Goal: Information Seeking & Learning: Learn about a topic

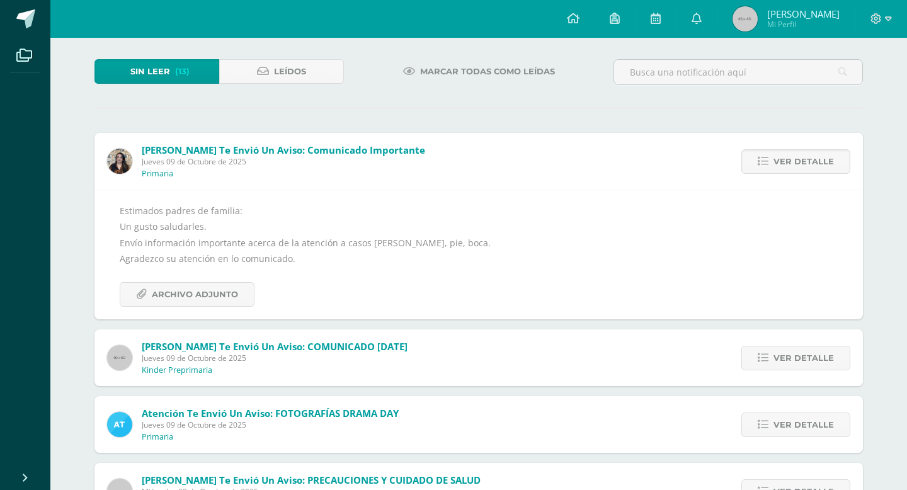
scroll to position [59, 0]
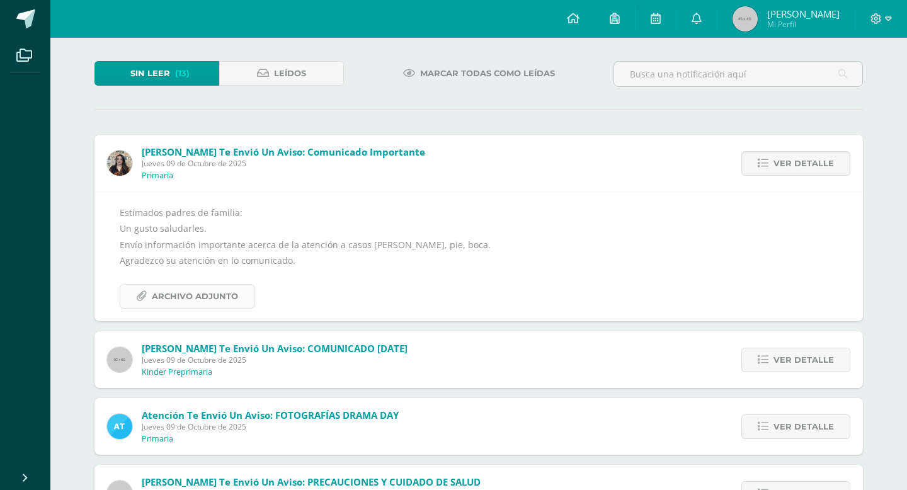
click at [216, 289] on span "Archivo Adjunto" at bounding box center [195, 296] width 86 height 23
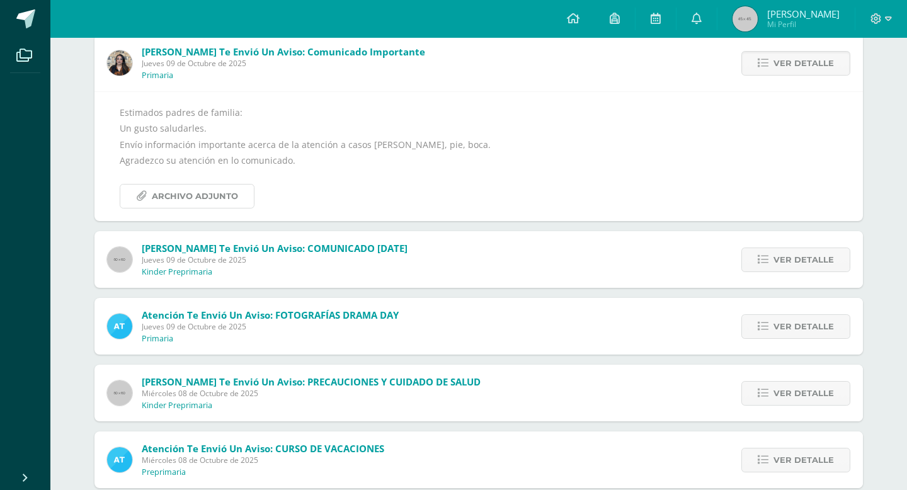
scroll to position [164, 0]
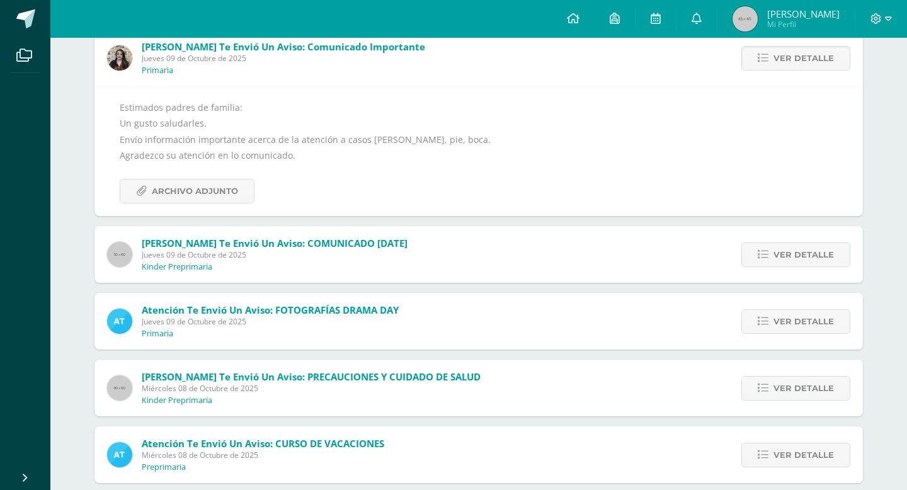
click at [277, 260] on span "Bianka Morales te envió un aviso: COMUNICADO VIERNES 10 DE OCTUBRE Jueves 09 de…" at bounding box center [275, 254] width 266 height 35
click at [812, 252] on span "Ver detalle" at bounding box center [804, 254] width 60 height 23
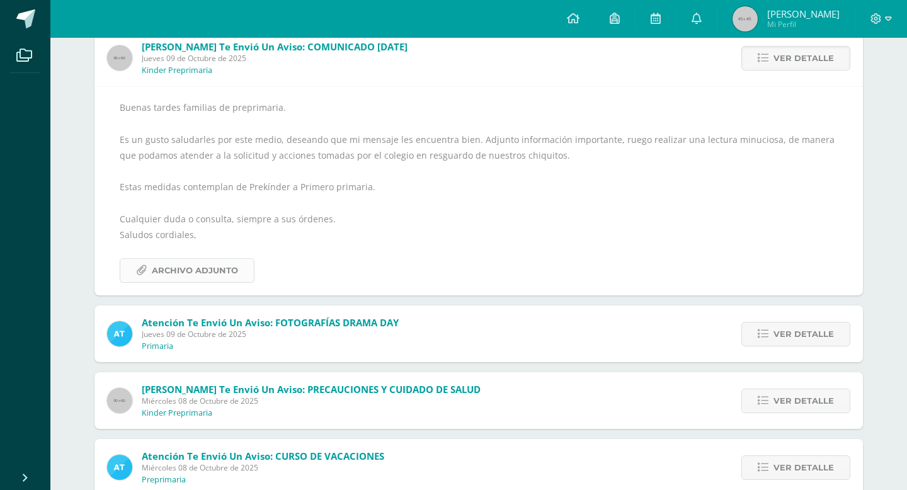
click at [217, 268] on span "Archivo Adjunto" at bounding box center [195, 270] width 86 height 23
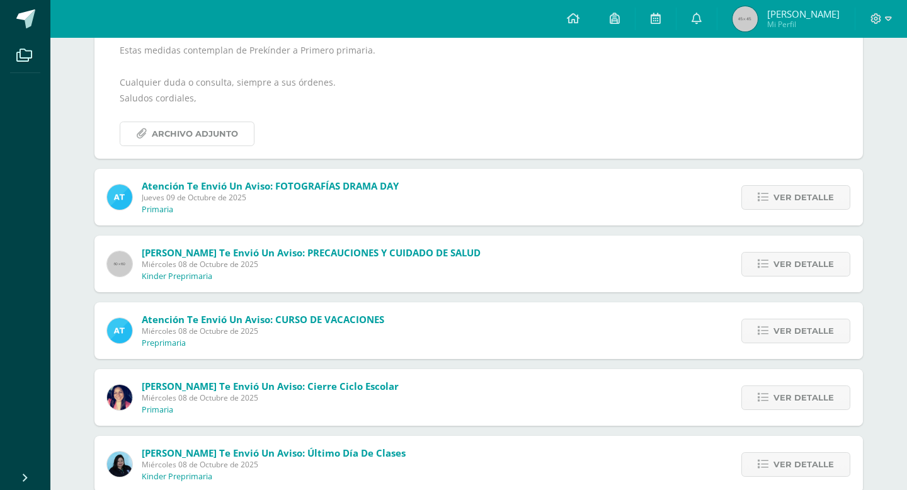
scroll to position [302, 0]
click at [808, 190] on span "Ver detalle" at bounding box center [804, 196] width 60 height 23
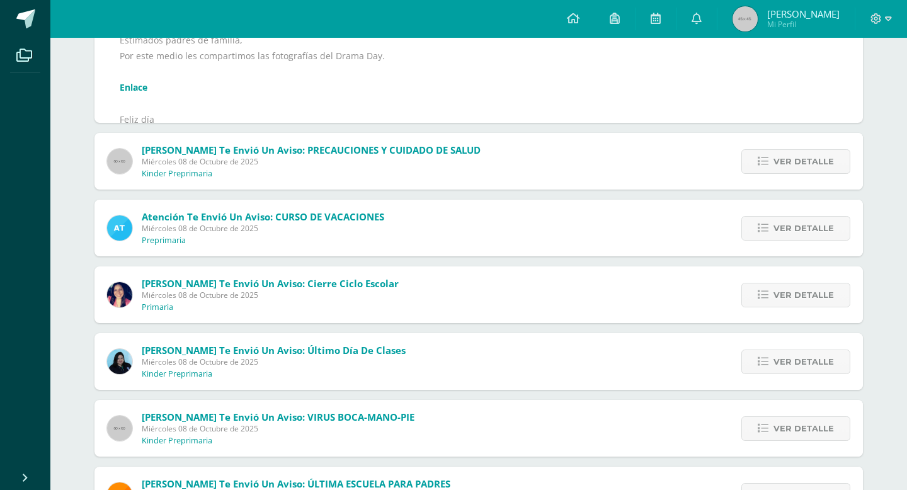
scroll to position [245, 0]
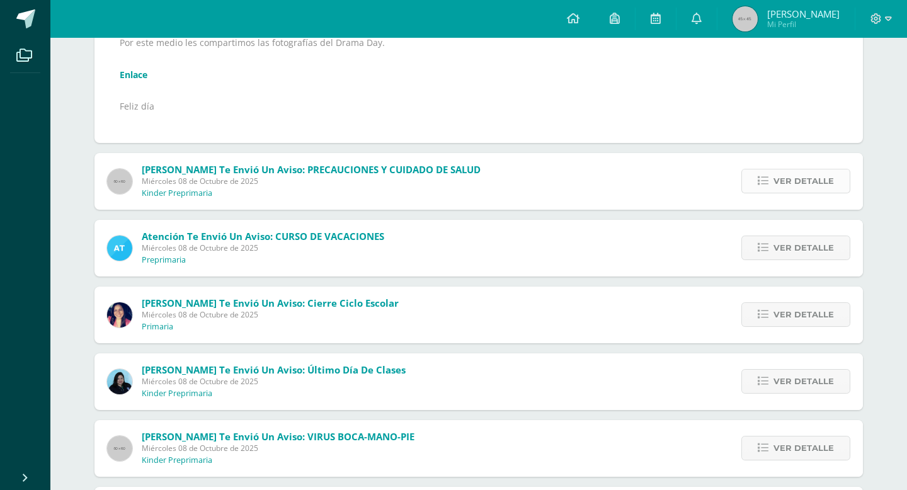
click at [795, 182] on span "Ver detalle" at bounding box center [804, 181] width 60 height 23
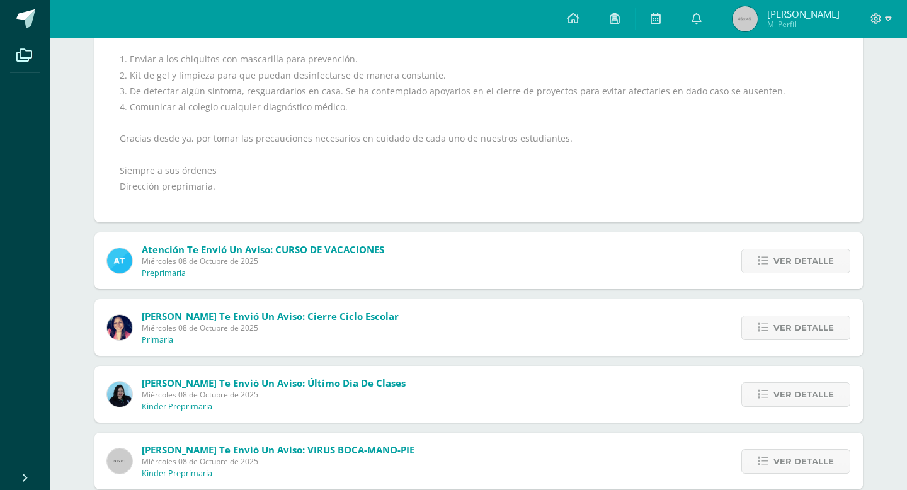
scroll to position [315, 0]
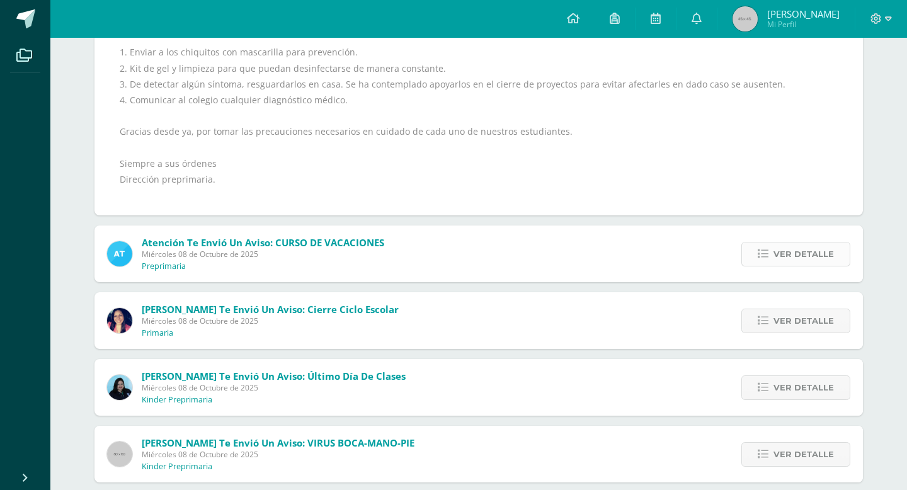
click at [784, 253] on span "Ver detalle" at bounding box center [804, 254] width 60 height 23
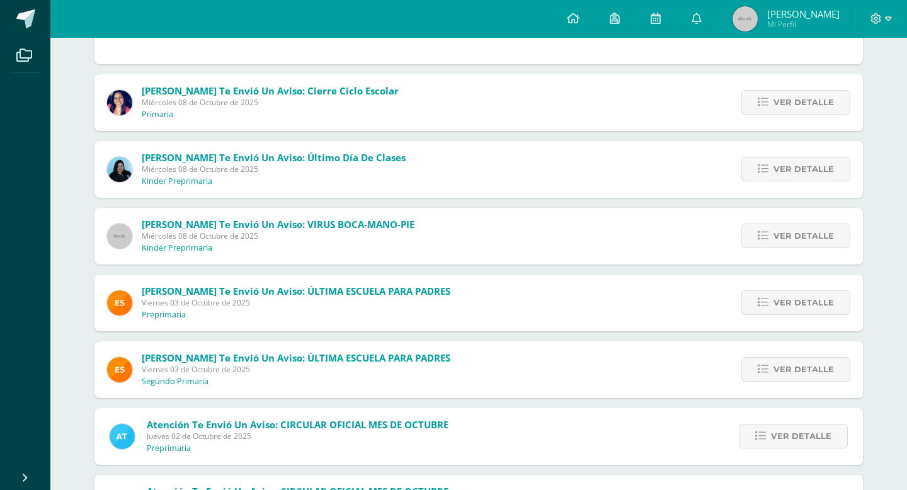
scroll to position [323, 0]
click at [807, 103] on span "Ver detalle" at bounding box center [804, 102] width 60 height 23
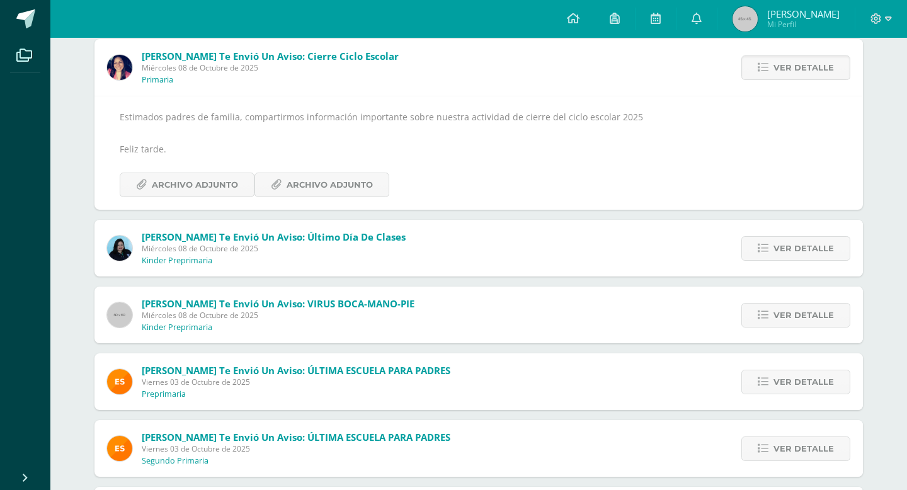
scroll to position [163, 0]
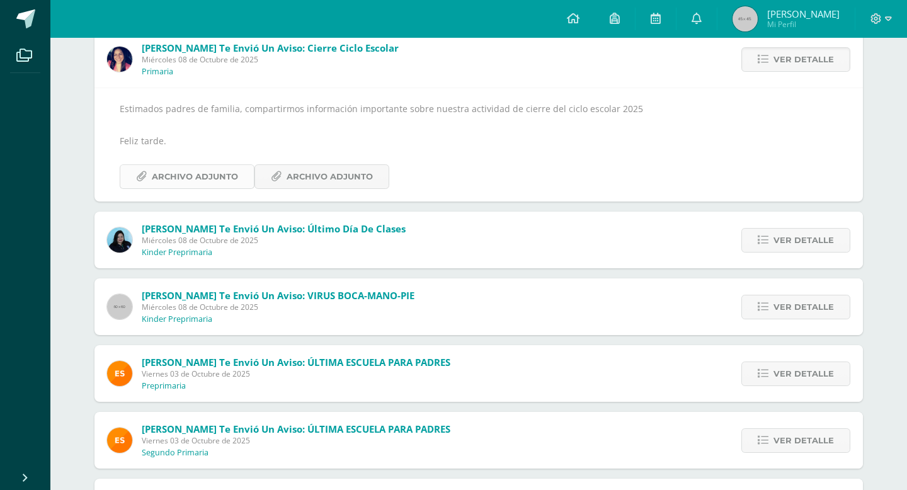
click at [221, 173] on span "Archivo Adjunto" at bounding box center [195, 176] width 86 height 23
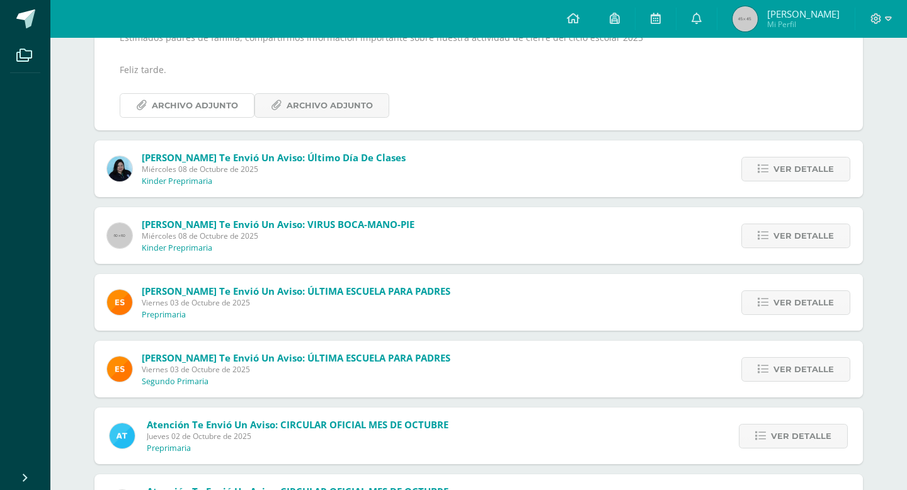
scroll to position [238, 0]
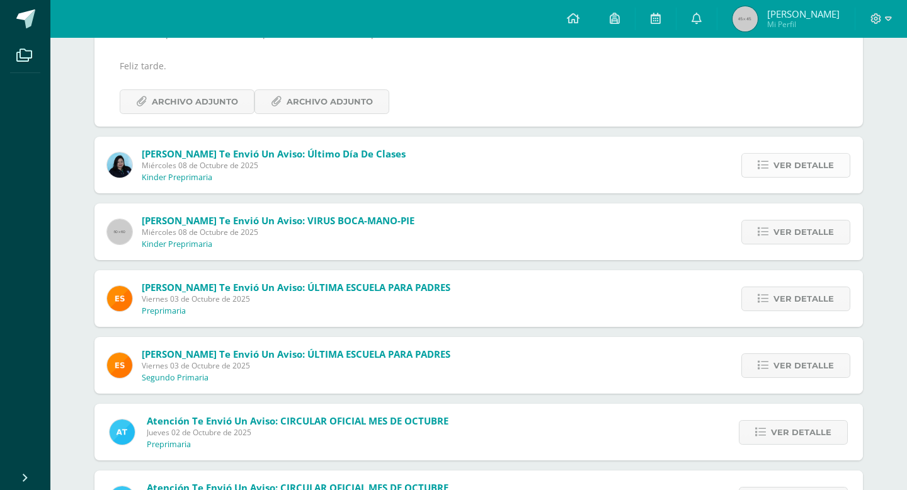
click at [766, 166] on icon at bounding box center [763, 165] width 11 height 11
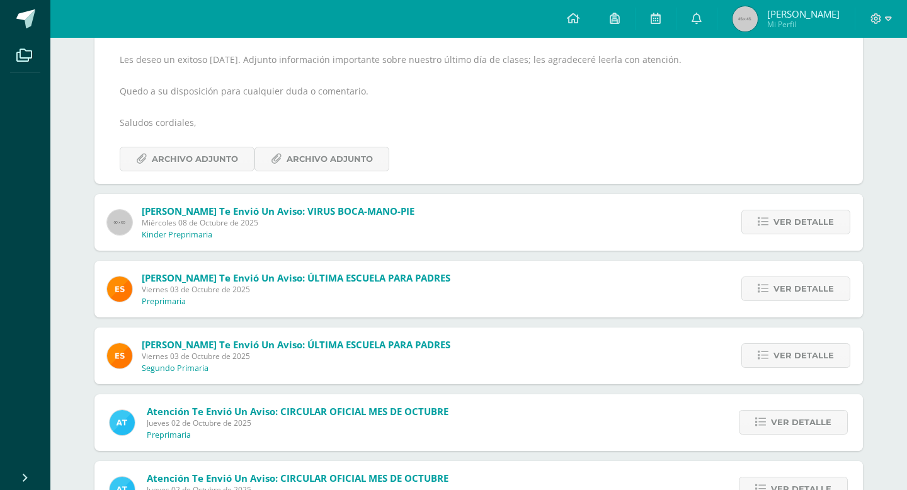
scroll to position [246, 0]
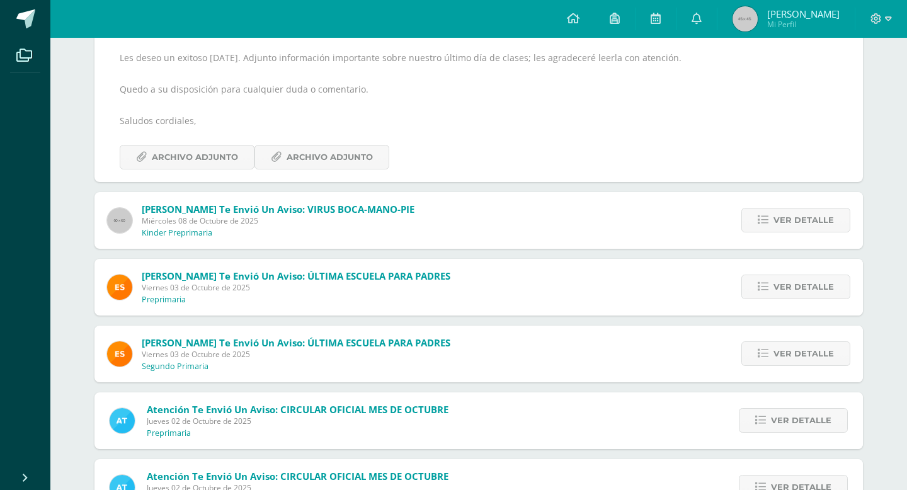
click at [791, 234] on div "Ver detalle" at bounding box center [793, 220] width 141 height 57
click at [791, 218] on span "Ver detalle" at bounding box center [804, 220] width 60 height 23
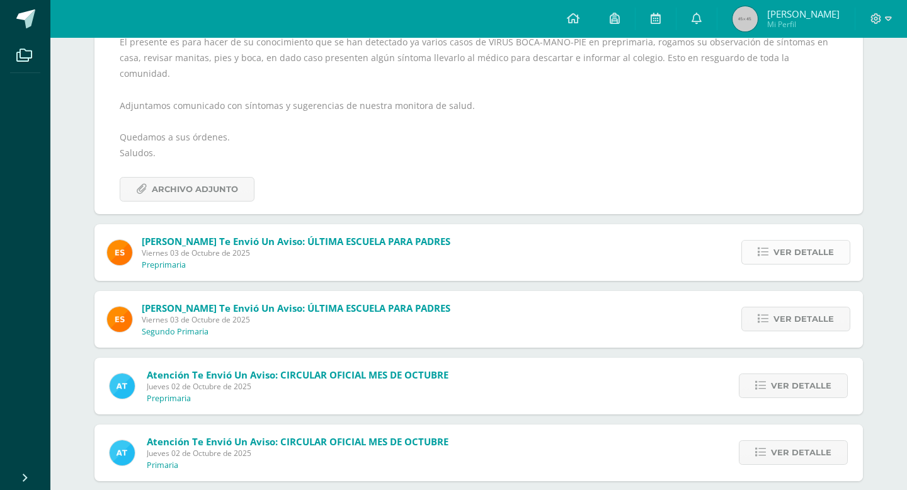
click at [786, 241] on span "Ver detalle" at bounding box center [804, 252] width 60 height 23
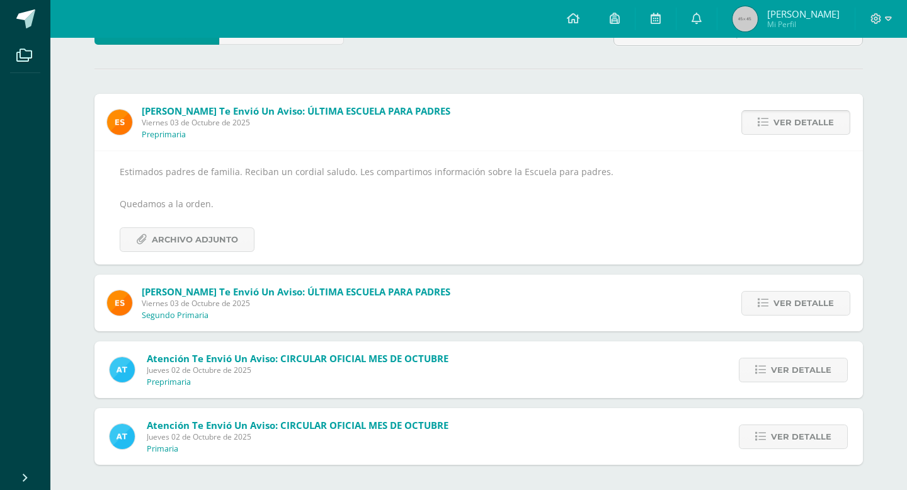
scroll to position [100, 0]
click at [784, 302] on span "Ver detalle" at bounding box center [804, 303] width 60 height 23
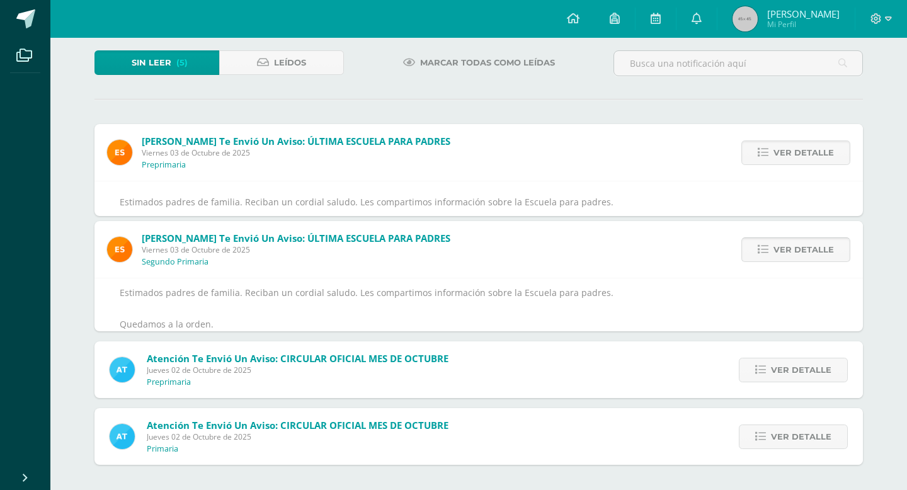
scroll to position [33, 0]
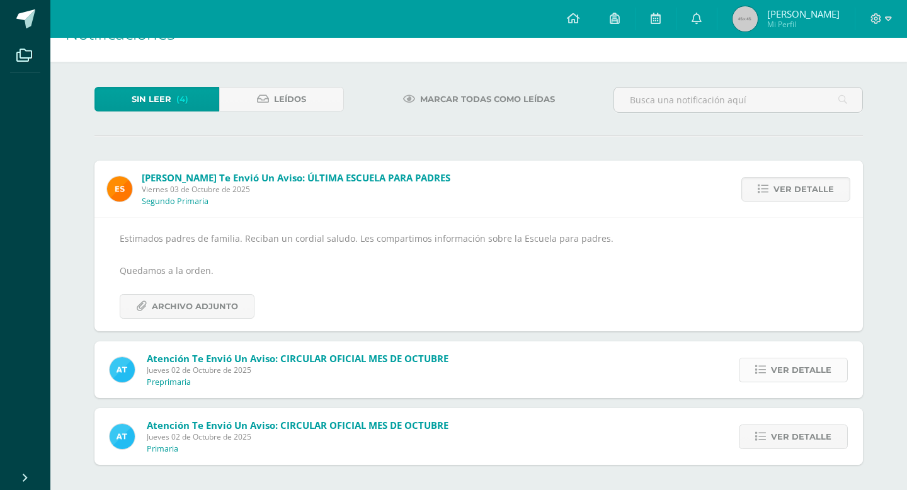
click at [776, 367] on span "Ver detalle" at bounding box center [801, 370] width 60 height 23
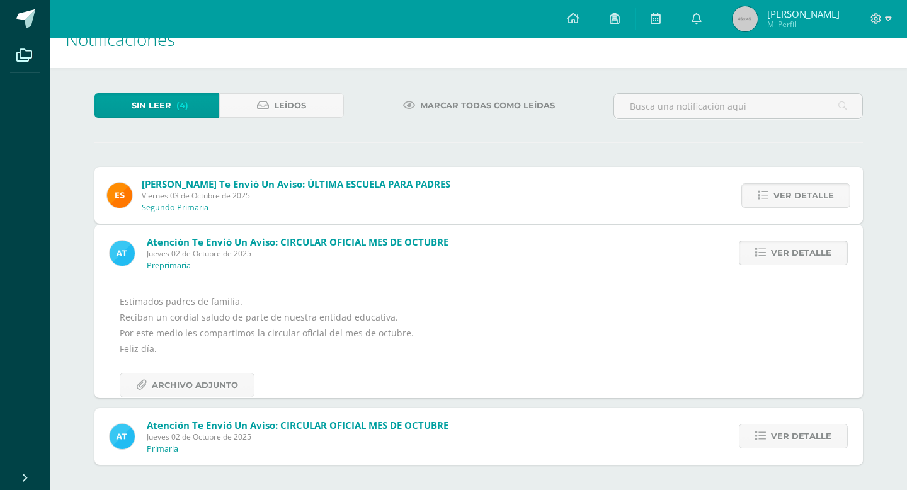
scroll to position [0, 0]
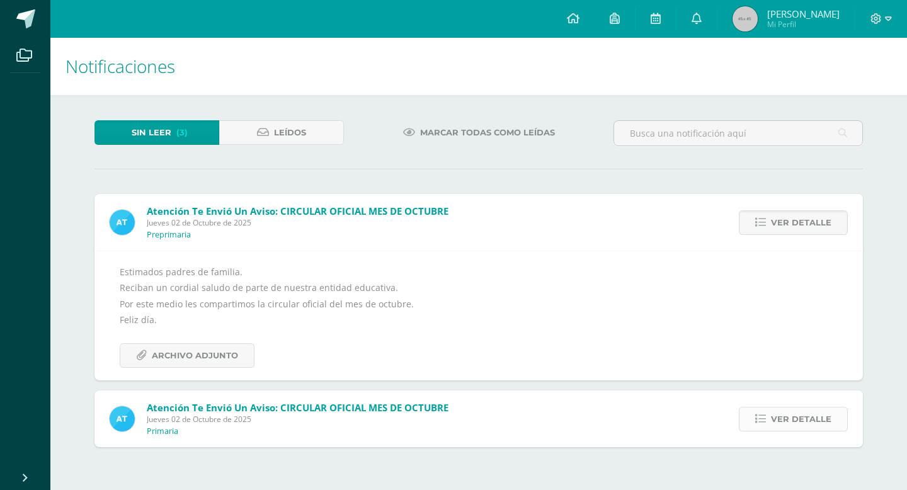
click at [776, 425] on span "Ver detalle" at bounding box center [801, 419] width 60 height 23
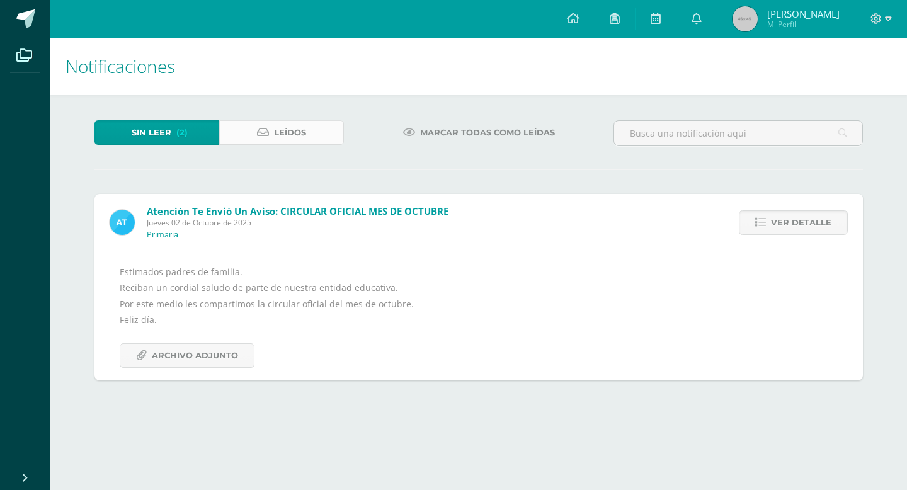
click at [292, 134] on span "Leídos" at bounding box center [290, 132] width 32 height 23
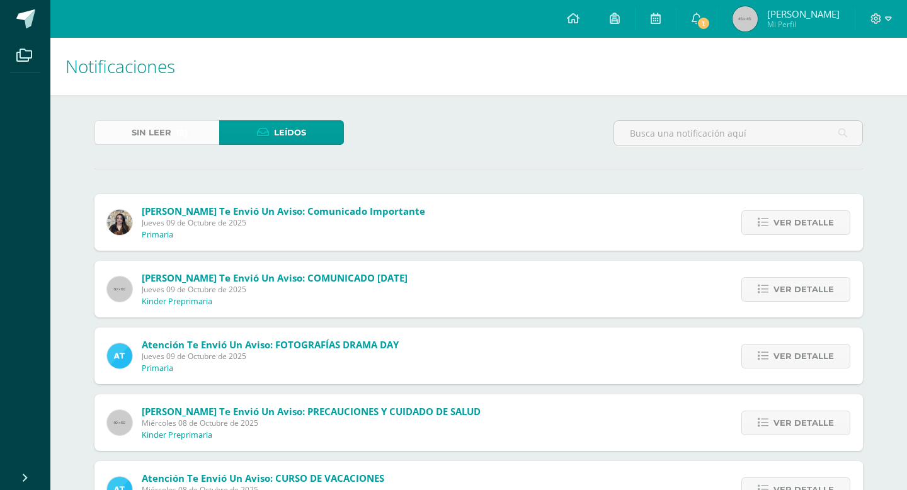
click at [178, 133] on span "(2)" at bounding box center [181, 132] width 11 height 23
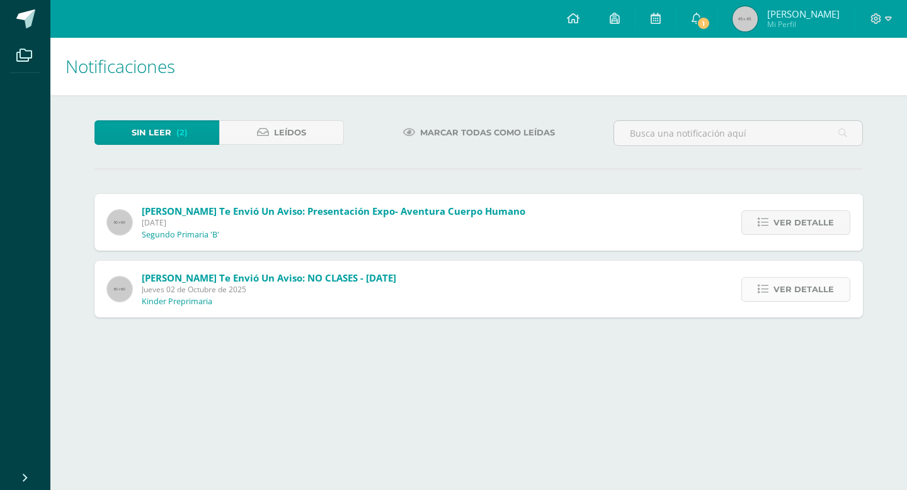
click at [778, 283] on span "Ver detalle" at bounding box center [804, 289] width 60 height 23
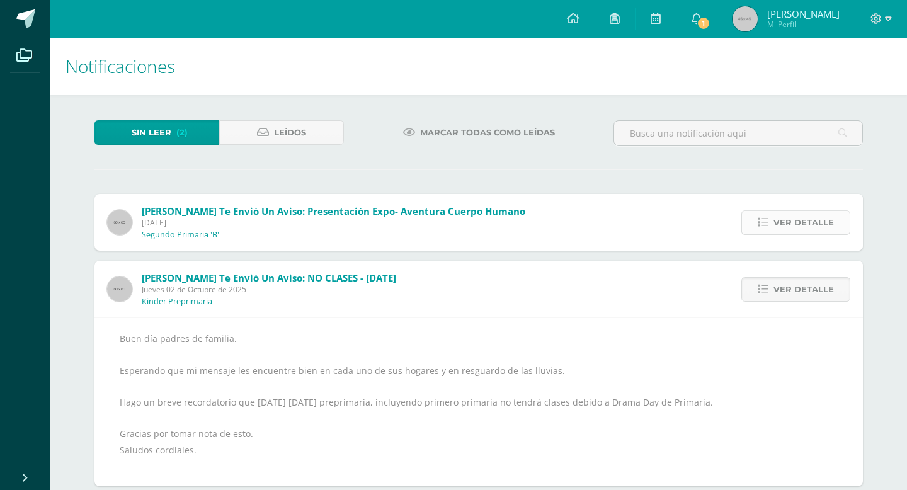
click at [788, 220] on span "Ver detalle" at bounding box center [804, 222] width 60 height 23
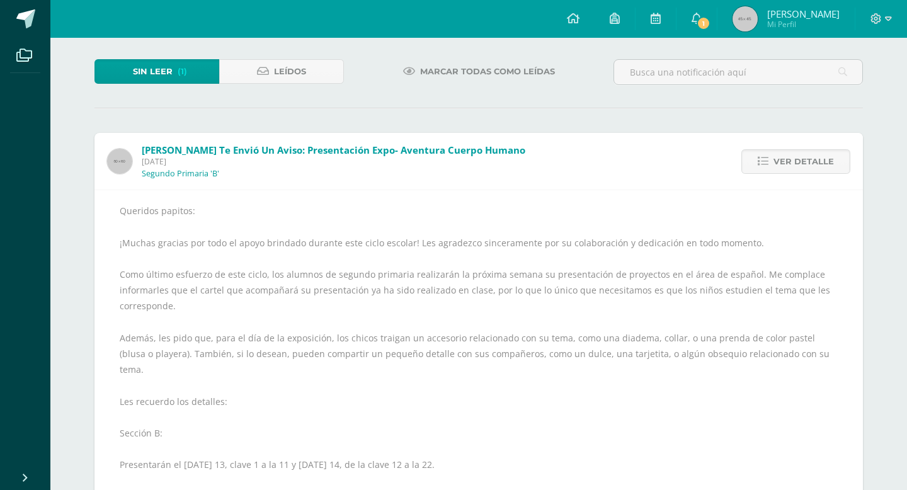
scroll to position [63, 0]
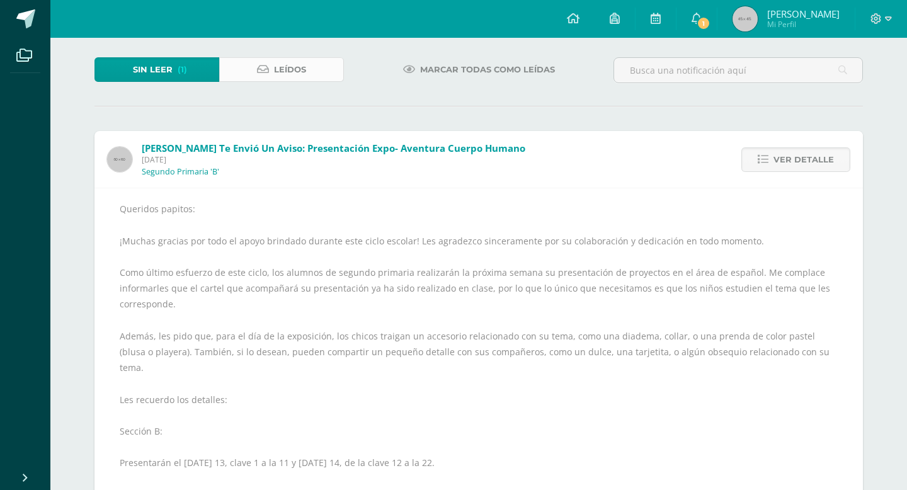
click at [306, 66] on span "Leídos" at bounding box center [290, 69] width 32 height 23
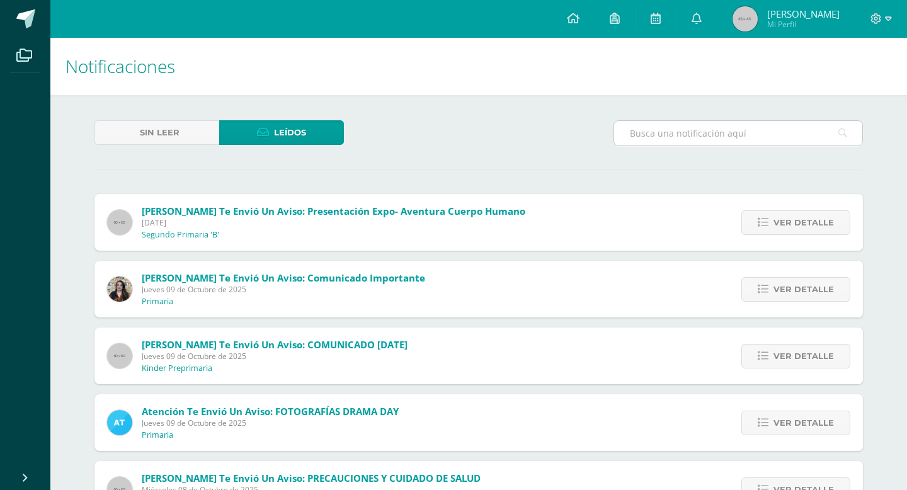
click at [674, 138] on input "text" at bounding box center [738, 133] width 248 height 25
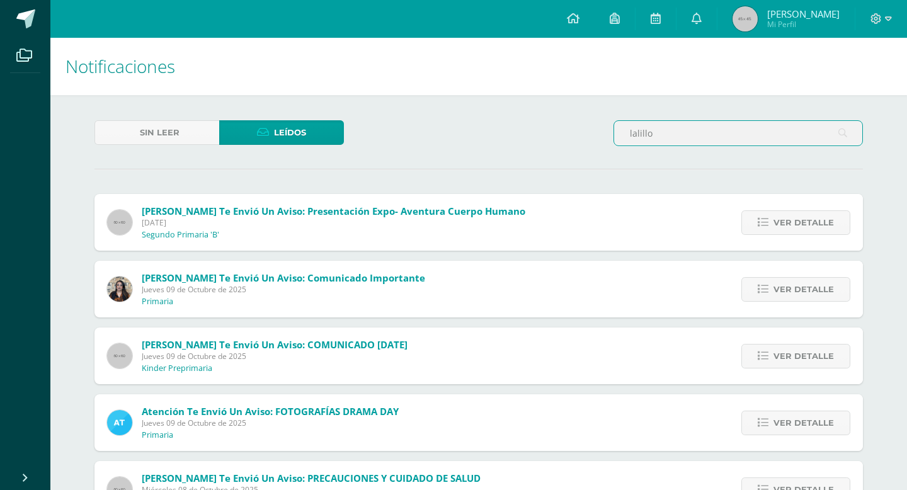
type input "lalillo"
click at [571, 25] on span at bounding box center [573, 19] width 13 height 14
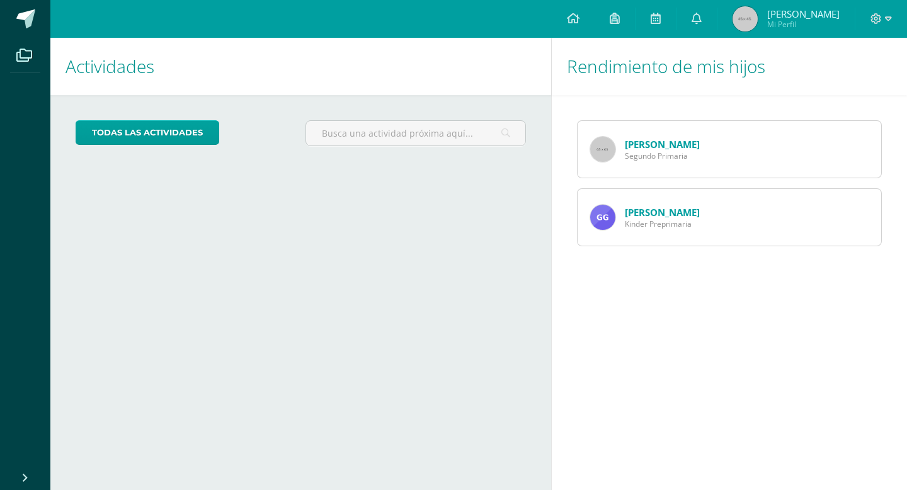
click at [655, 210] on link "[PERSON_NAME]" at bounding box center [662, 212] width 75 height 13
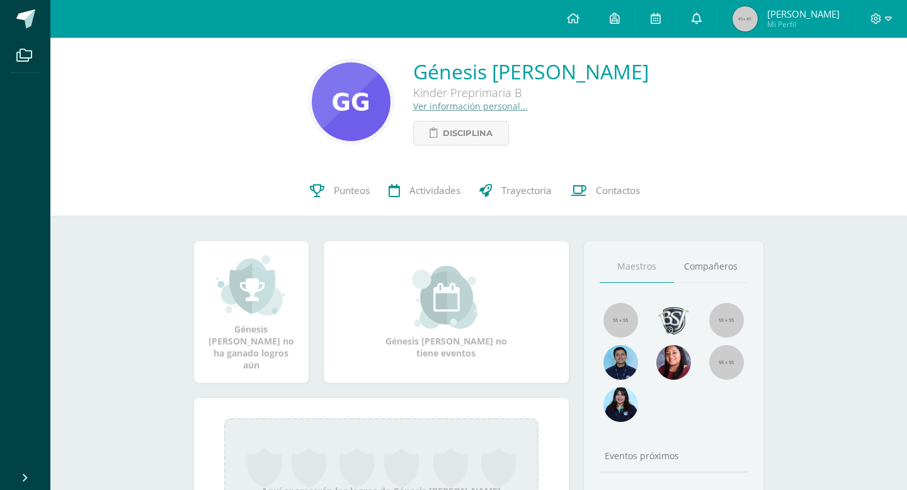
click at [687, 18] on link at bounding box center [697, 19] width 40 height 38
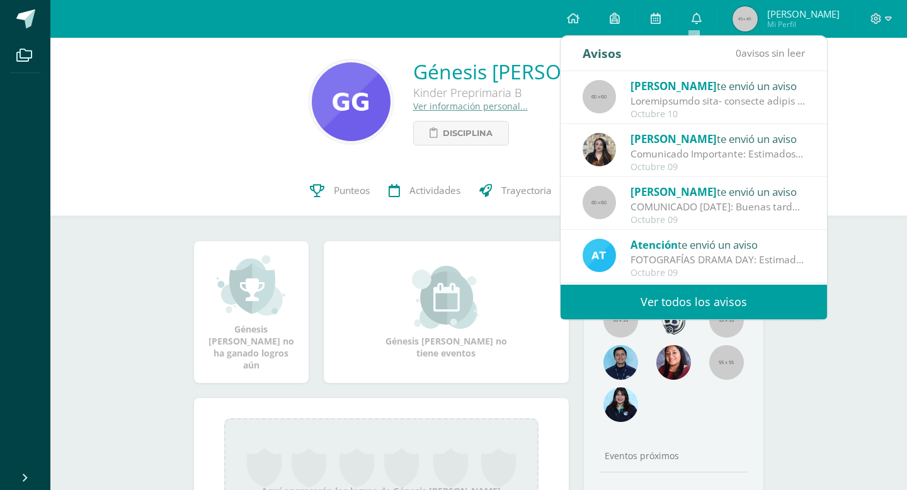
click at [641, 305] on link "Ver todos los avisos" at bounding box center [694, 302] width 267 height 35
